Goal: Information Seeking & Learning: Learn about a topic

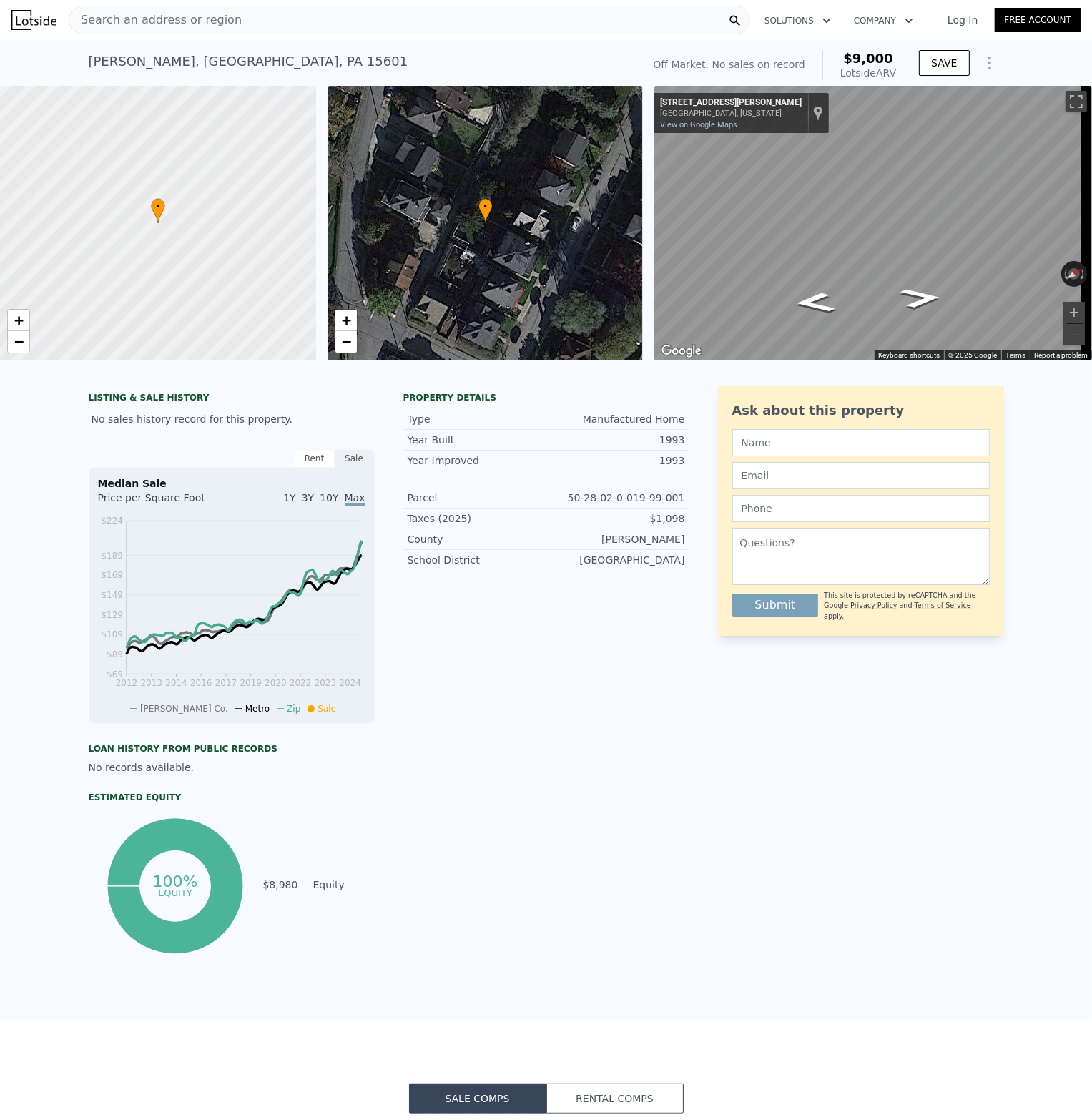
click at [144, 16] on span "Search an address or region" at bounding box center [155, 19] width 173 height 17
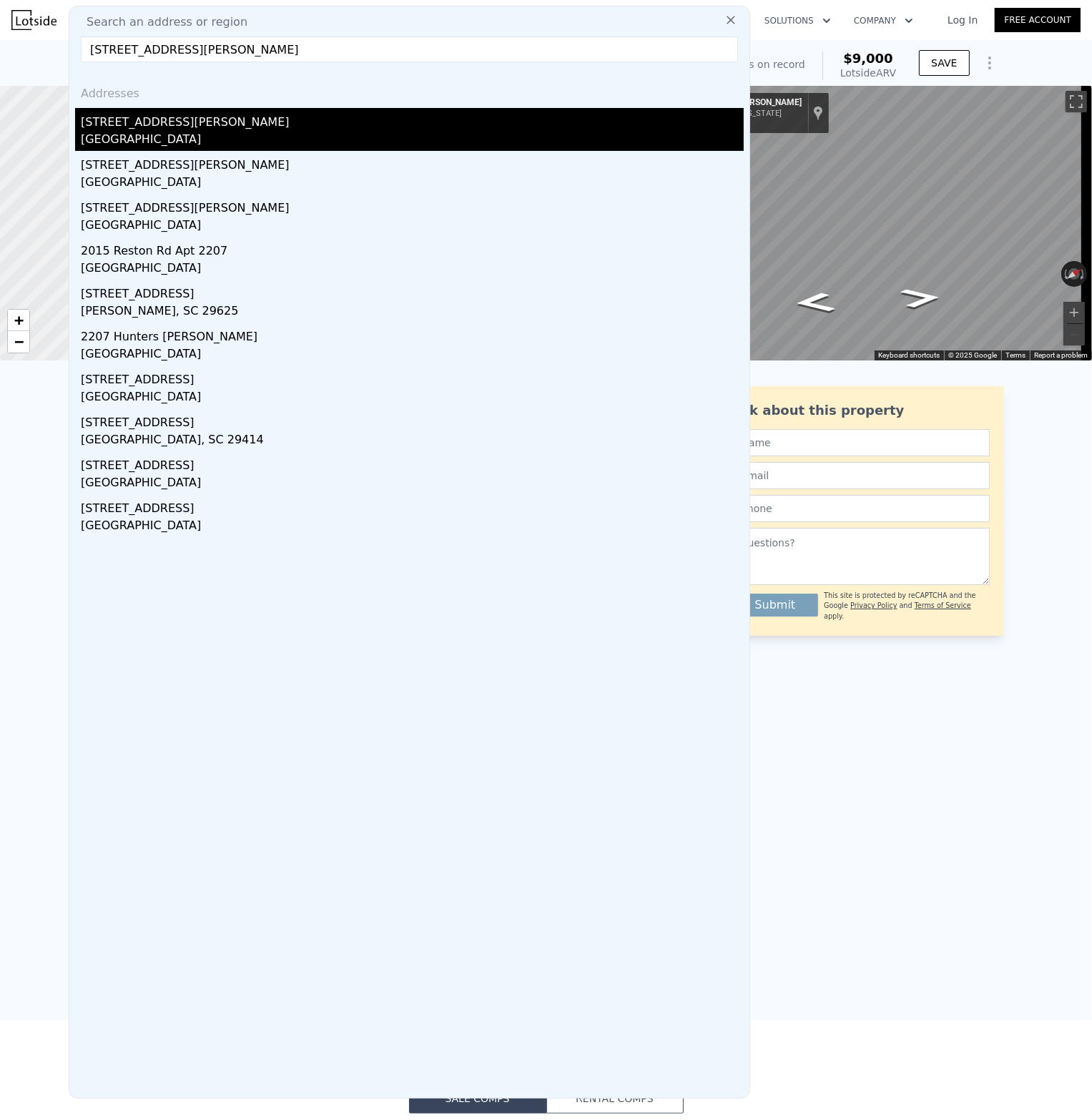
type input "[STREET_ADDRESS][PERSON_NAME]"
click at [220, 139] on div "[GEOGRAPHIC_DATA]" at bounding box center [412, 141] width 663 height 20
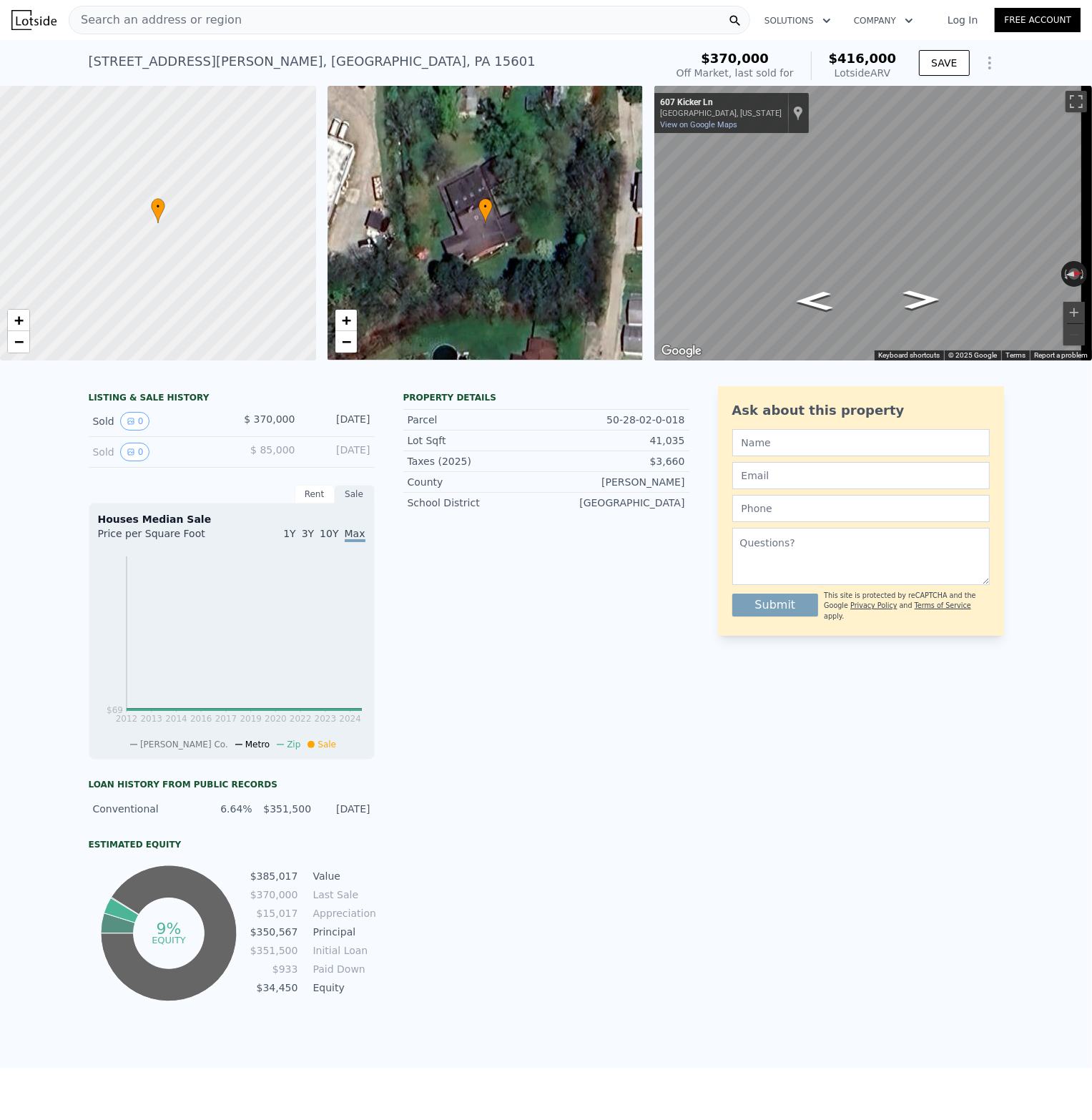
click at [264, 455] on span "$ 85,000" at bounding box center [272, 449] width 44 height 11
click at [120, 458] on button "0" at bounding box center [135, 452] width 30 height 19
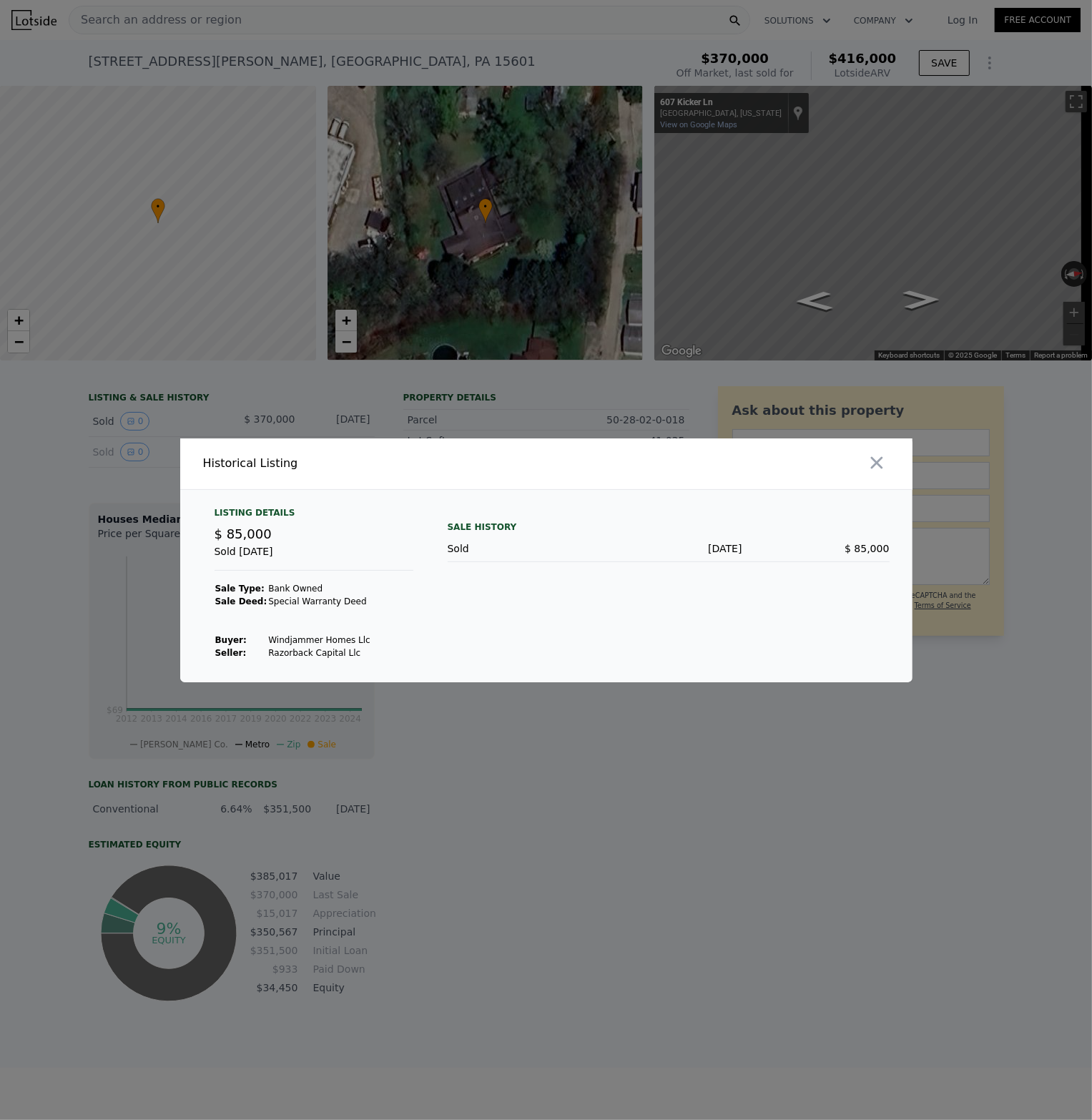
click at [87, 463] on div at bounding box center [546, 560] width 1092 height 1120
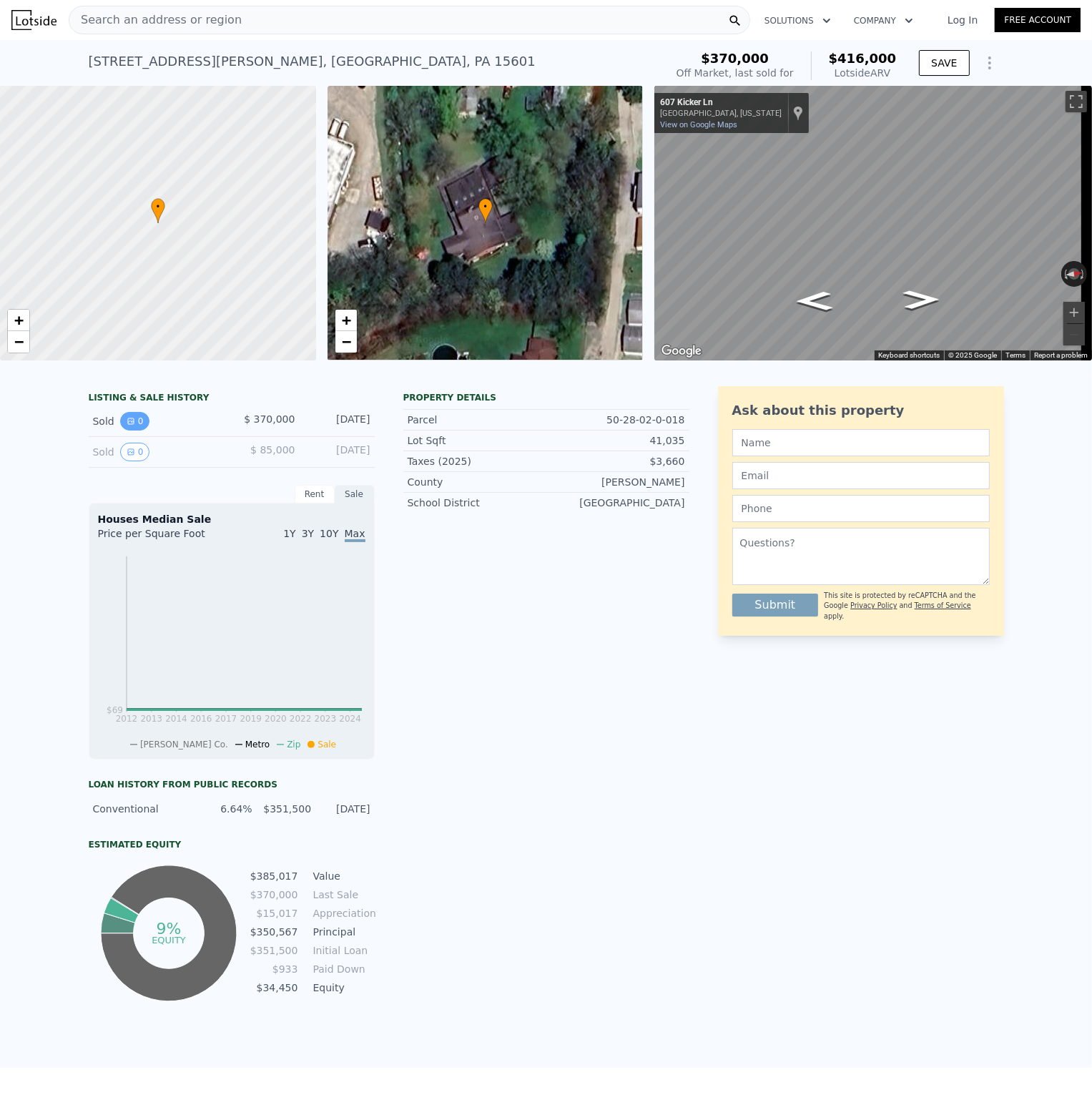
click at [128, 424] on icon "View historical data" at bounding box center [131, 422] width 6 height 6
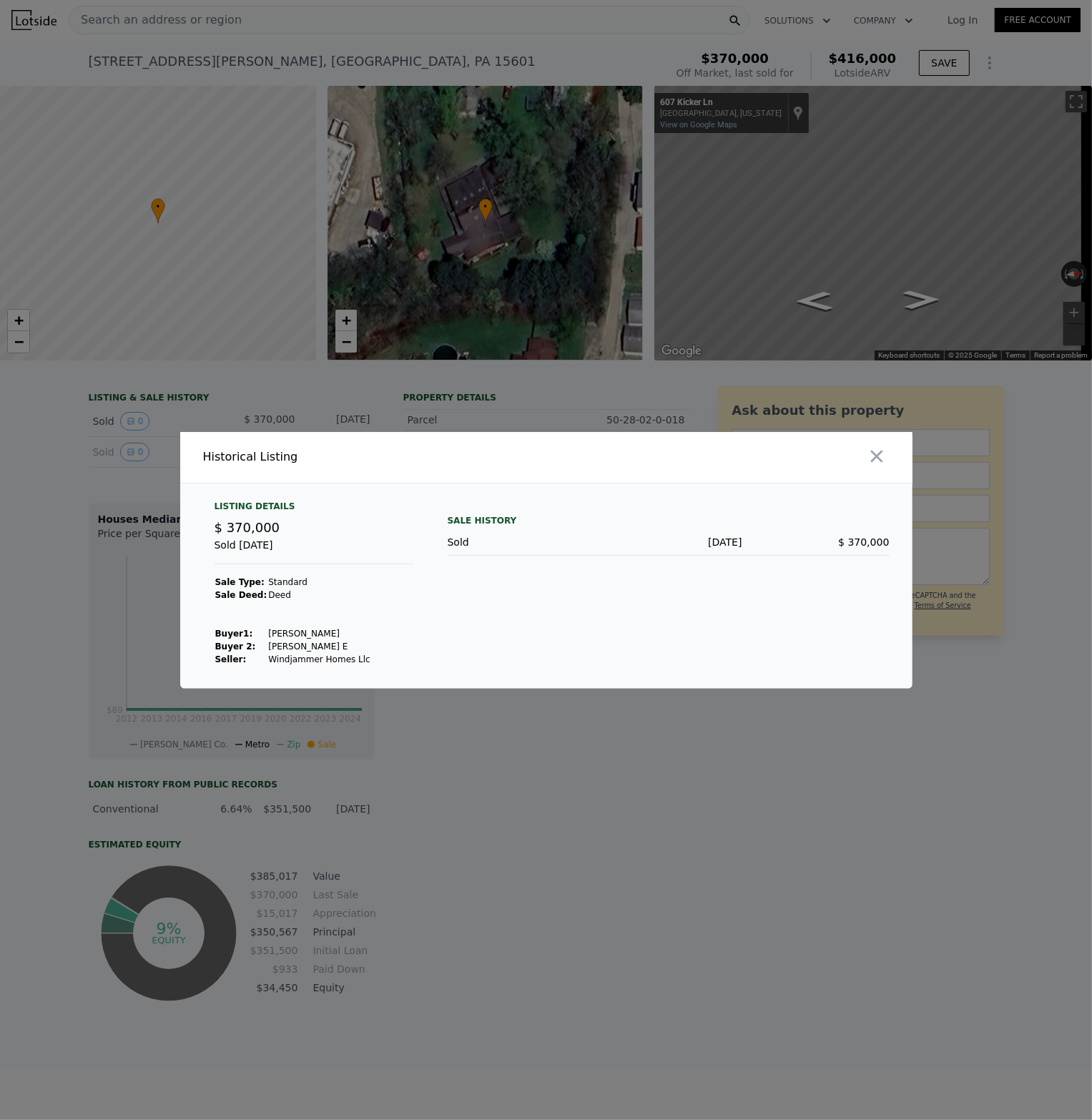
click at [93, 453] on div at bounding box center [546, 560] width 1092 height 1120
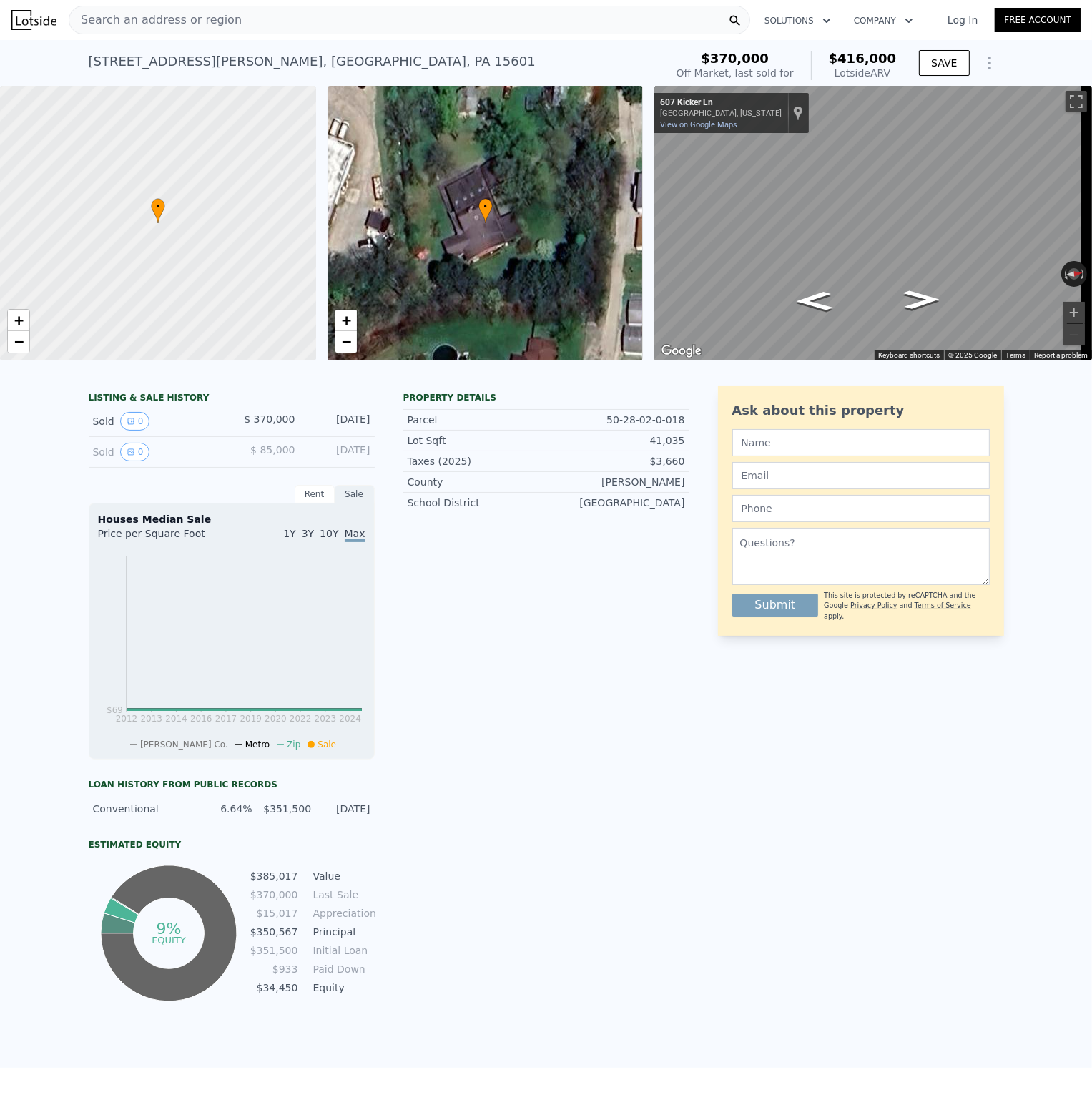
click at [606, 673] on div "Property details Parcel 50-28-02-0-018 Lot Sqft 41,035 Taxes (2025) $3,660 [GEO…" at bounding box center [546, 695] width 286 height 618
click at [207, 55] on div "[STREET_ADDRESS][PERSON_NAME]" at bounding box center [312, 61] width 447 height 20
drag, startPoint x: 84, startPoint y: 58, endPoint x: 173, endPoint y: 58, distance: 89.0
click at [173, 58] on div "[STREET_ADDRESS][PERSON_NAME]" at bounding box center [312, 61] width 447 height 20
drag, startPoint x: 173, startPoint y: 58, endPoint x: 163, endPoint y: 58, distance: 10.0
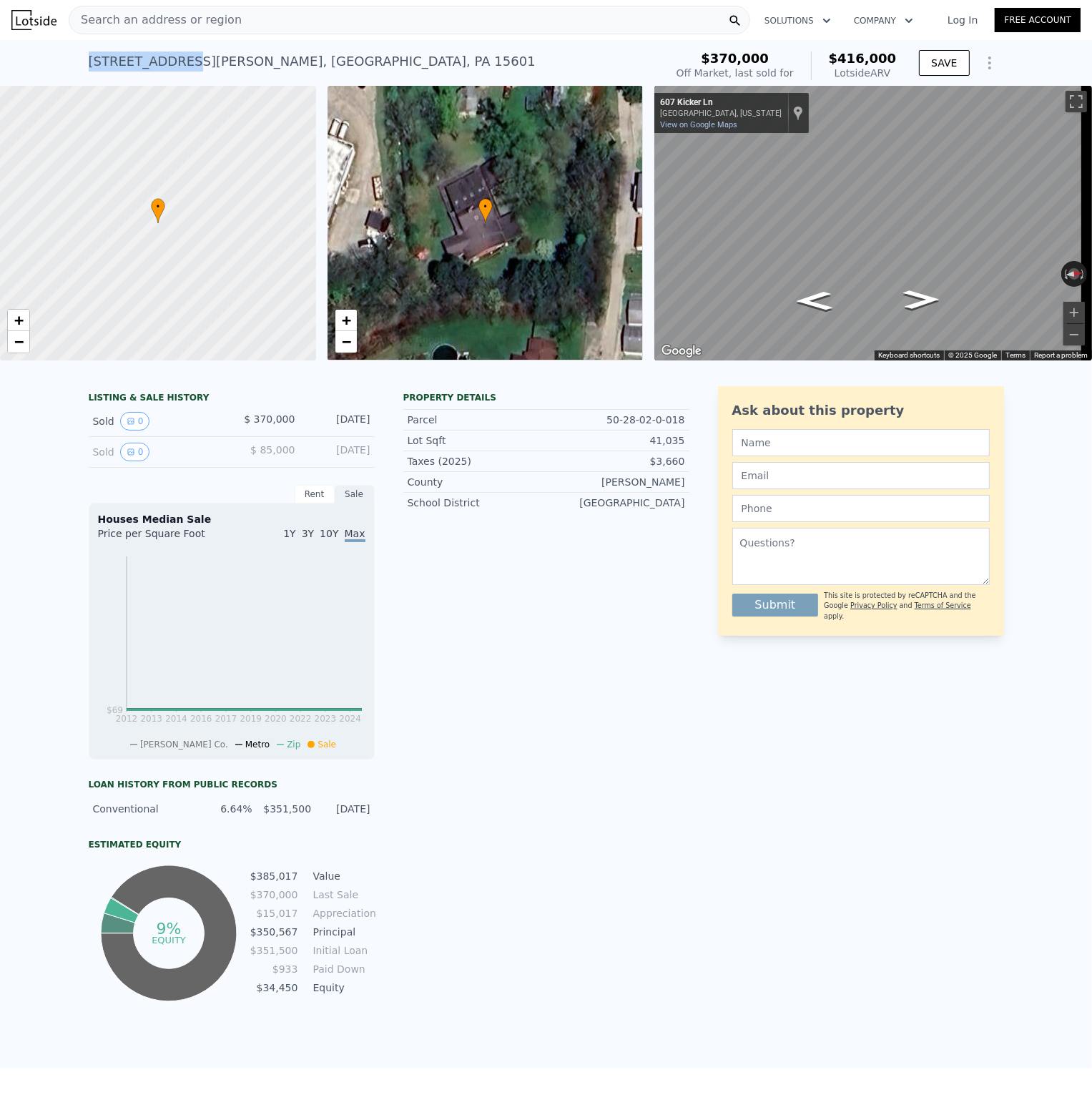
copy div "[STREET_ADDRESS][PERSON_NAME]"
click at [167, 21] on span "Search an address or region" at bounding box center [155, 19] width 173 height 17
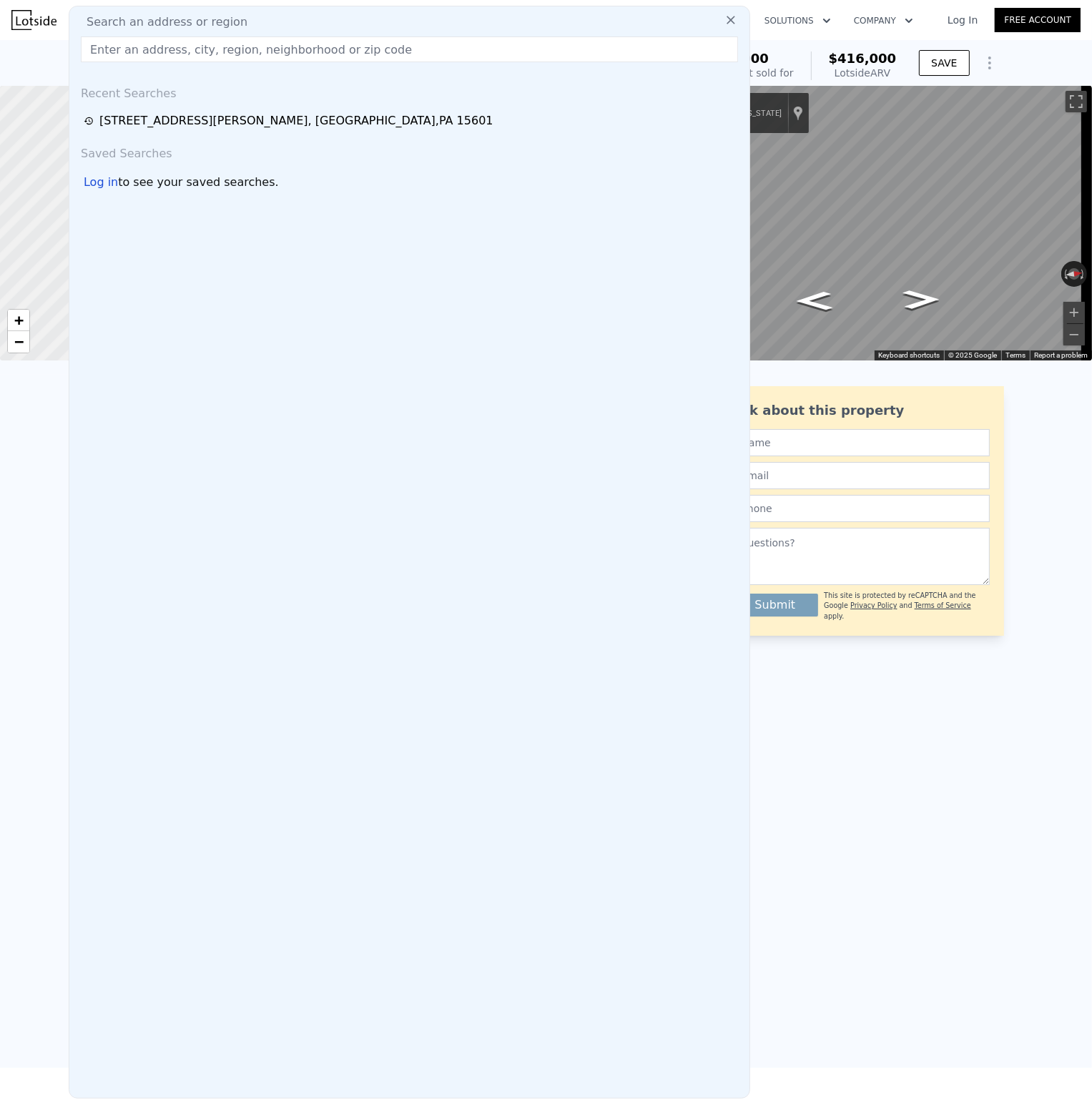
drag, startPoint x: 166, startPoint y: 19, endPoint x: 125, endPoint y: 26, distance: 41.6
click at [125, 26] on span "Search an address or region" at bounding box center [161, 22] width 173 height 17
click at [121, 46] on input "text" at bounding box center [409, 49] width 657 height 25
paste input "[STREET_ADDRESS][PERSON_NAME]"
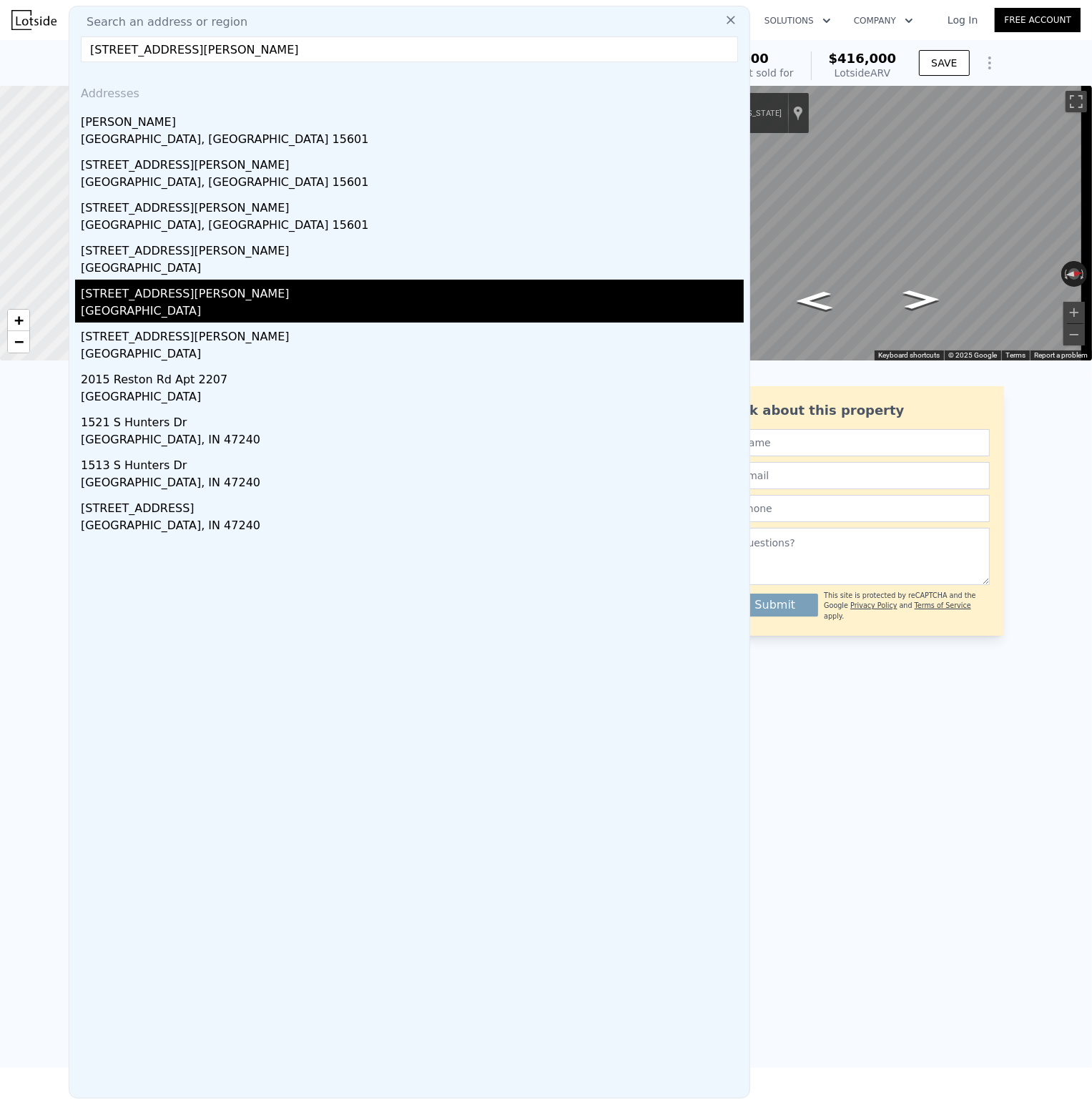
type input "[STREET_ADDRESS][PERSON_NAME]"
click at [155, 315] on div "[GEOGRAPHIC_DATA]" at bounding box center [412, 313] width 663 height 20
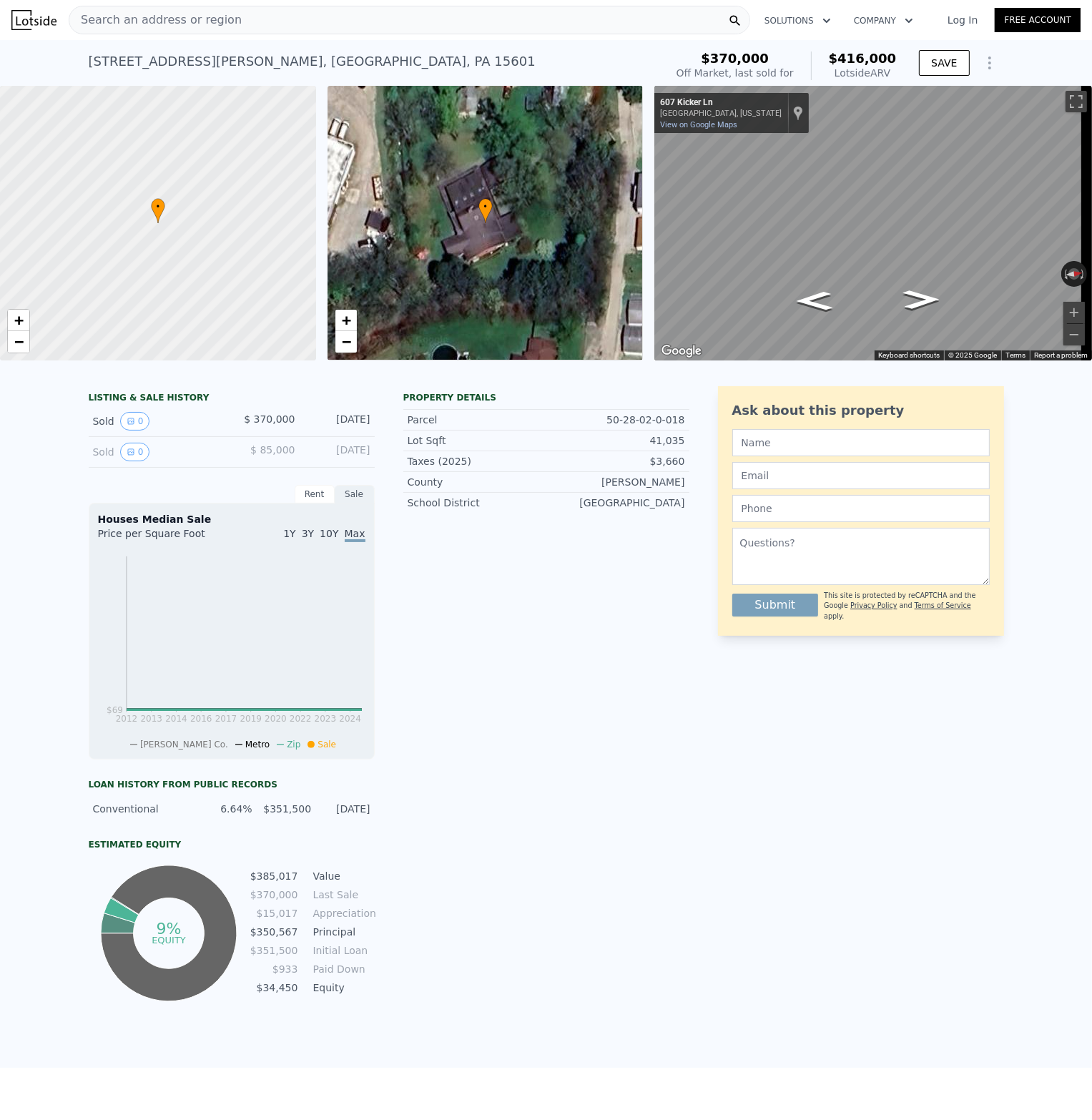
click at [496, 221] on div "• + −" at bounding box center [485, 223] width 316 height 274
click at [454, 202] on div "• + −" at bounding box center [485, 223] width 316 height 274
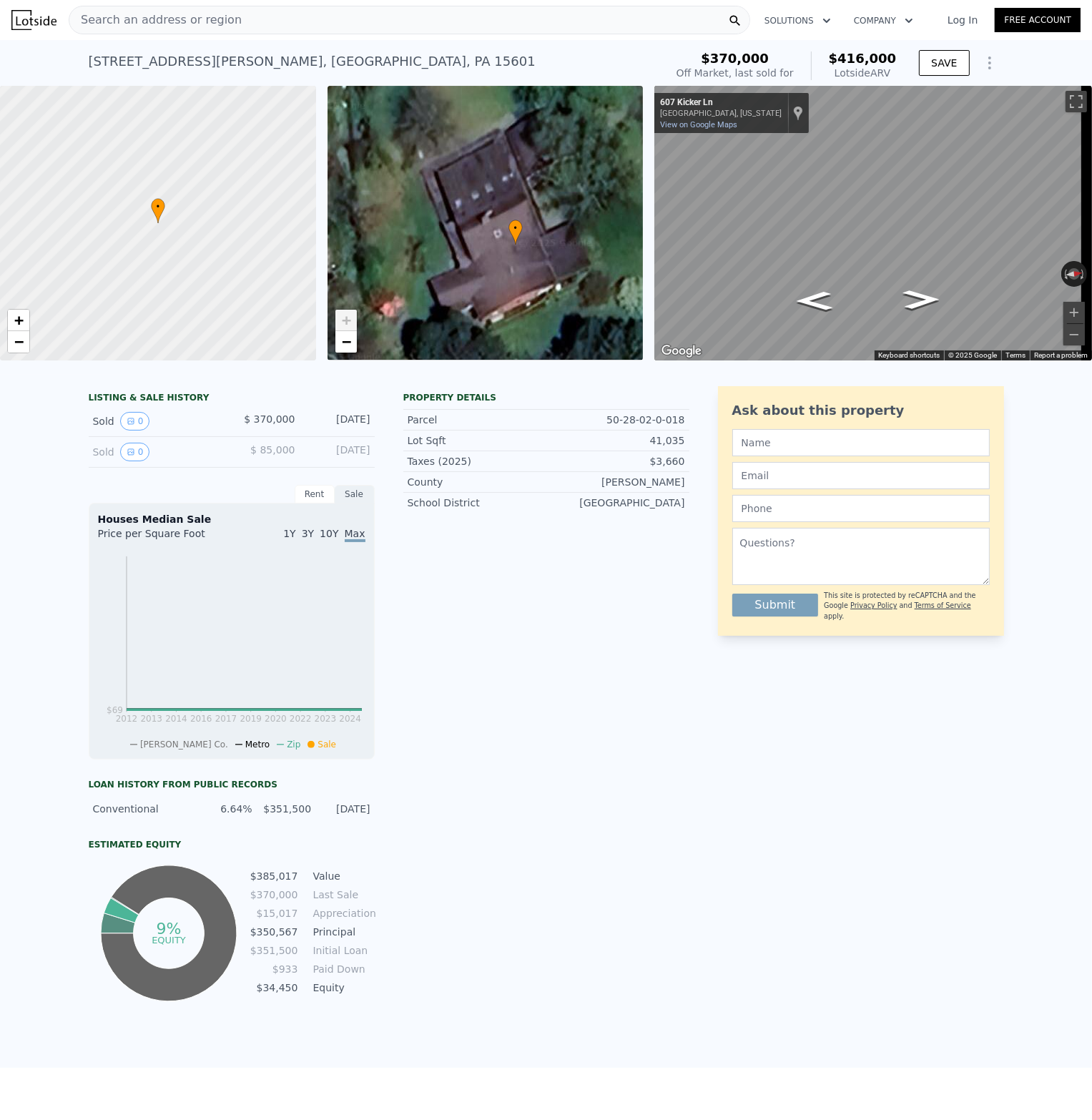
click at [783, 76] on div "Off Market, last sold for" at bounding box center [735, 73] width 117 height 14
click at [981, 61] on icon "Show Options" at bounding box center [989, 63] width 17 height 17
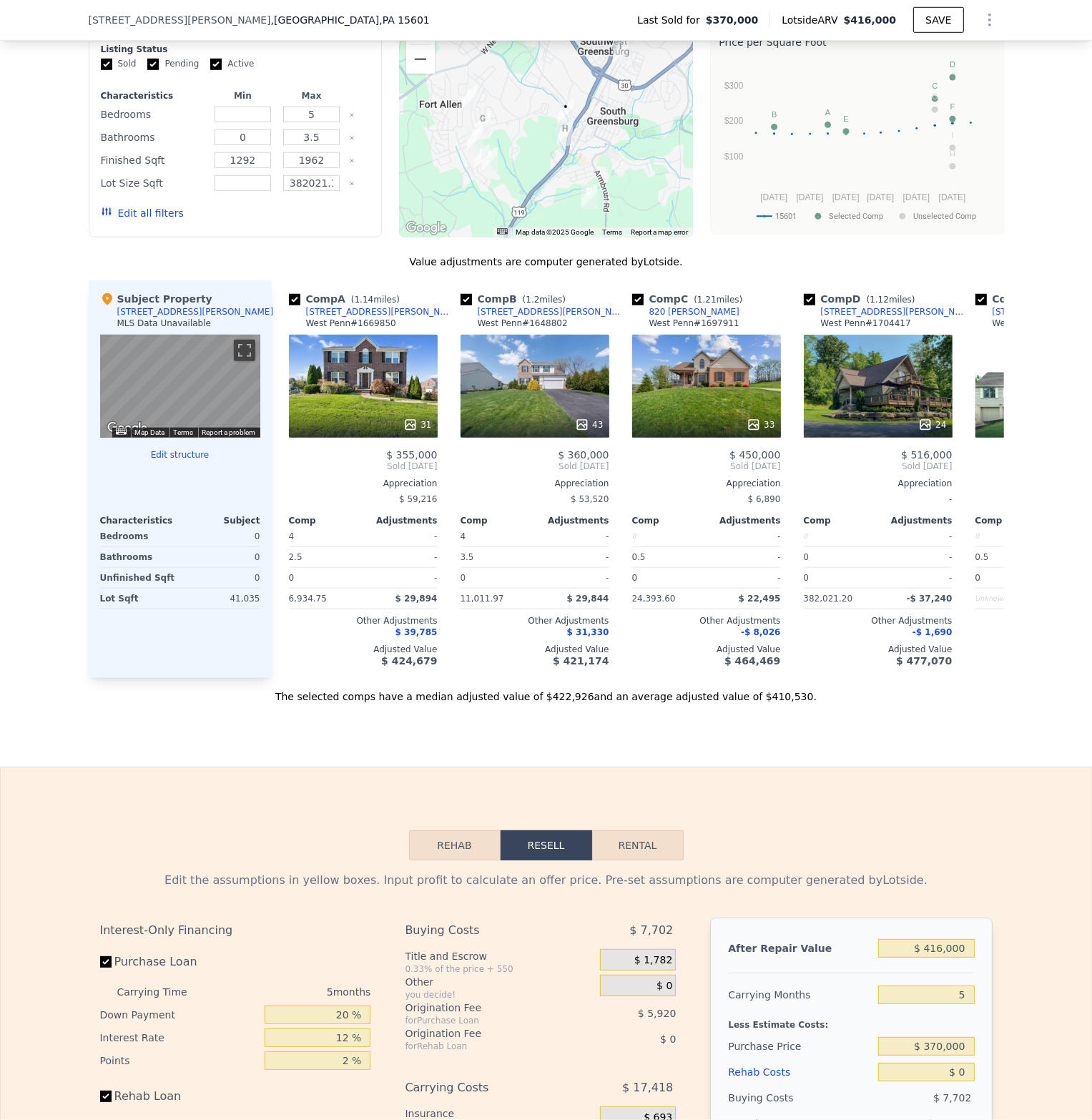
scroll to position [1210, 0]
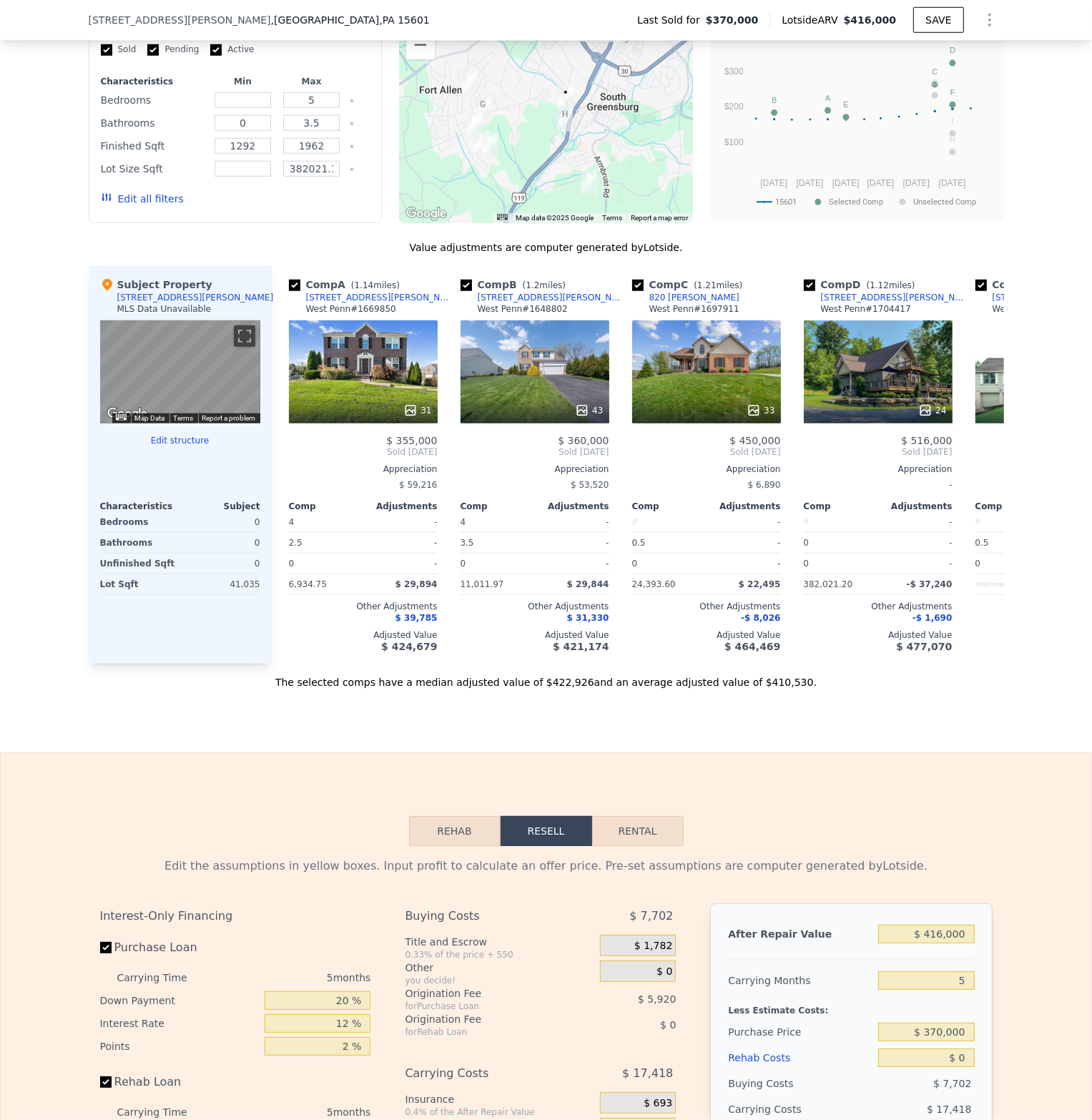
click at [166, 446] on button "Edit structure" at bounding box center [180, 440] width 160 height 11
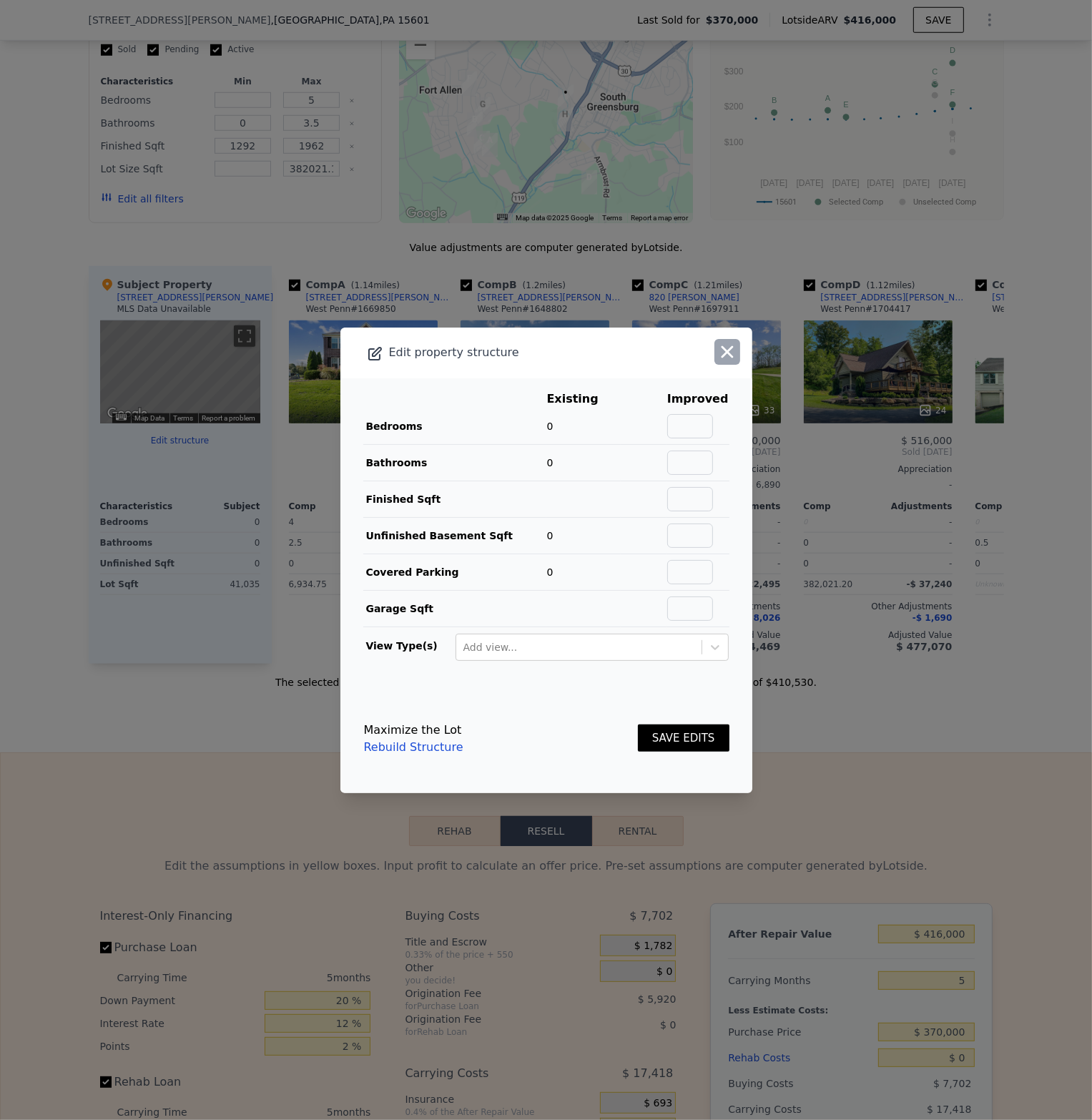
click at [721, 354] on icon "button" at bounding box center [727, 351] width 20 height 20
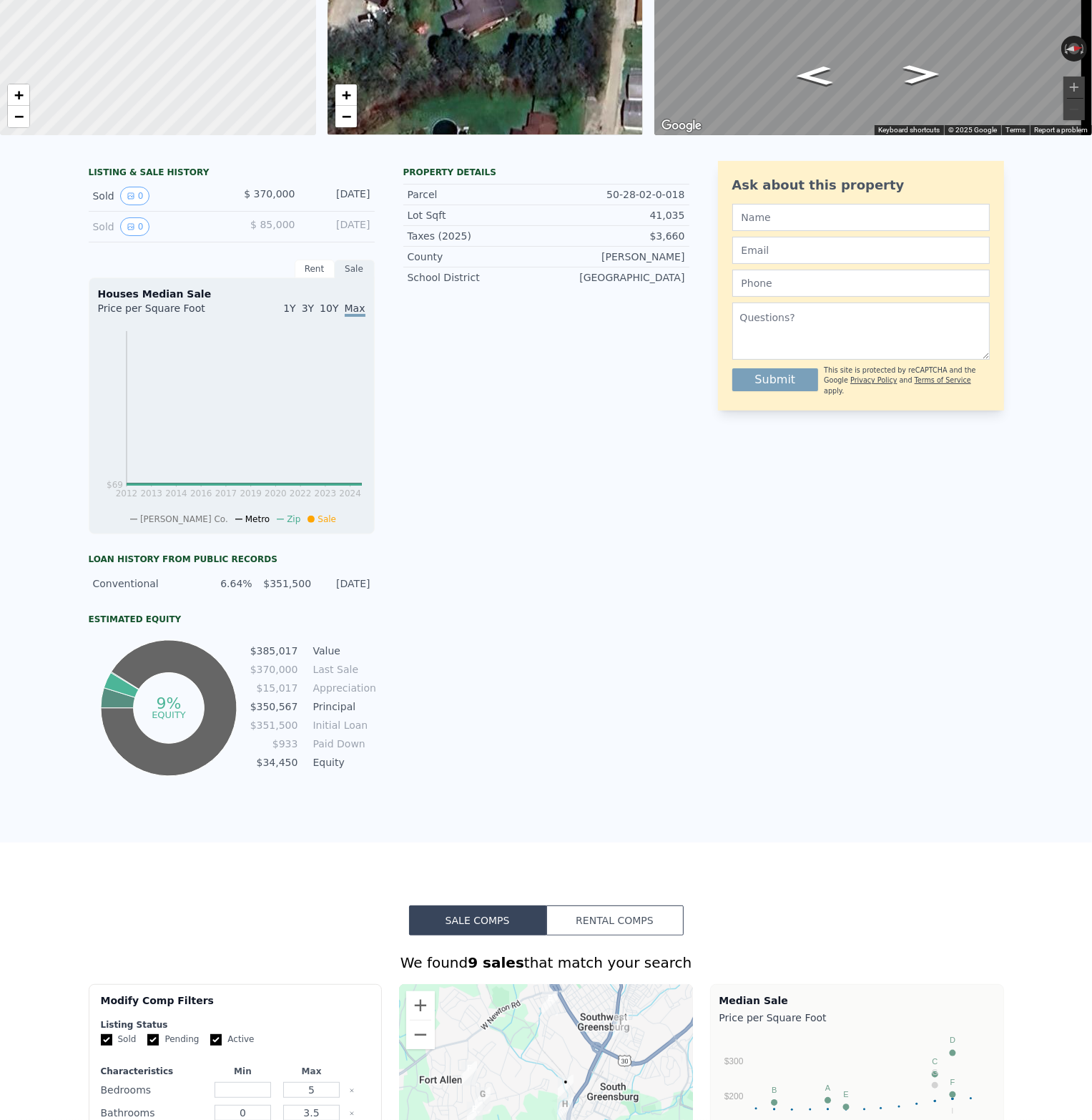
scroll to position [0, 0]
